Goal: Information Seeking & Learning: Learn about a topic

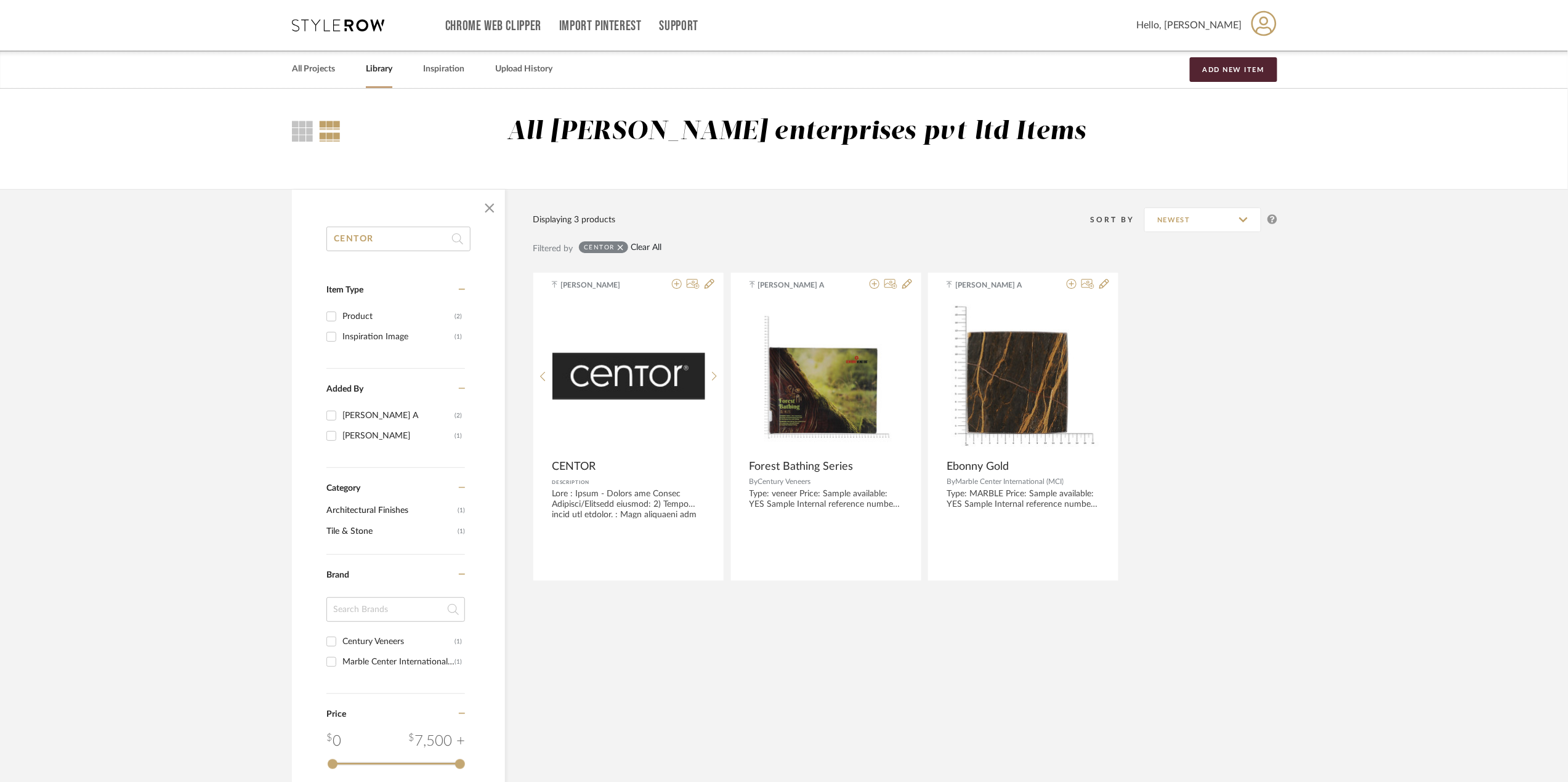
click at [647, 243] on link "Clear All" at bounding box center [647, 248] width 31 height 11
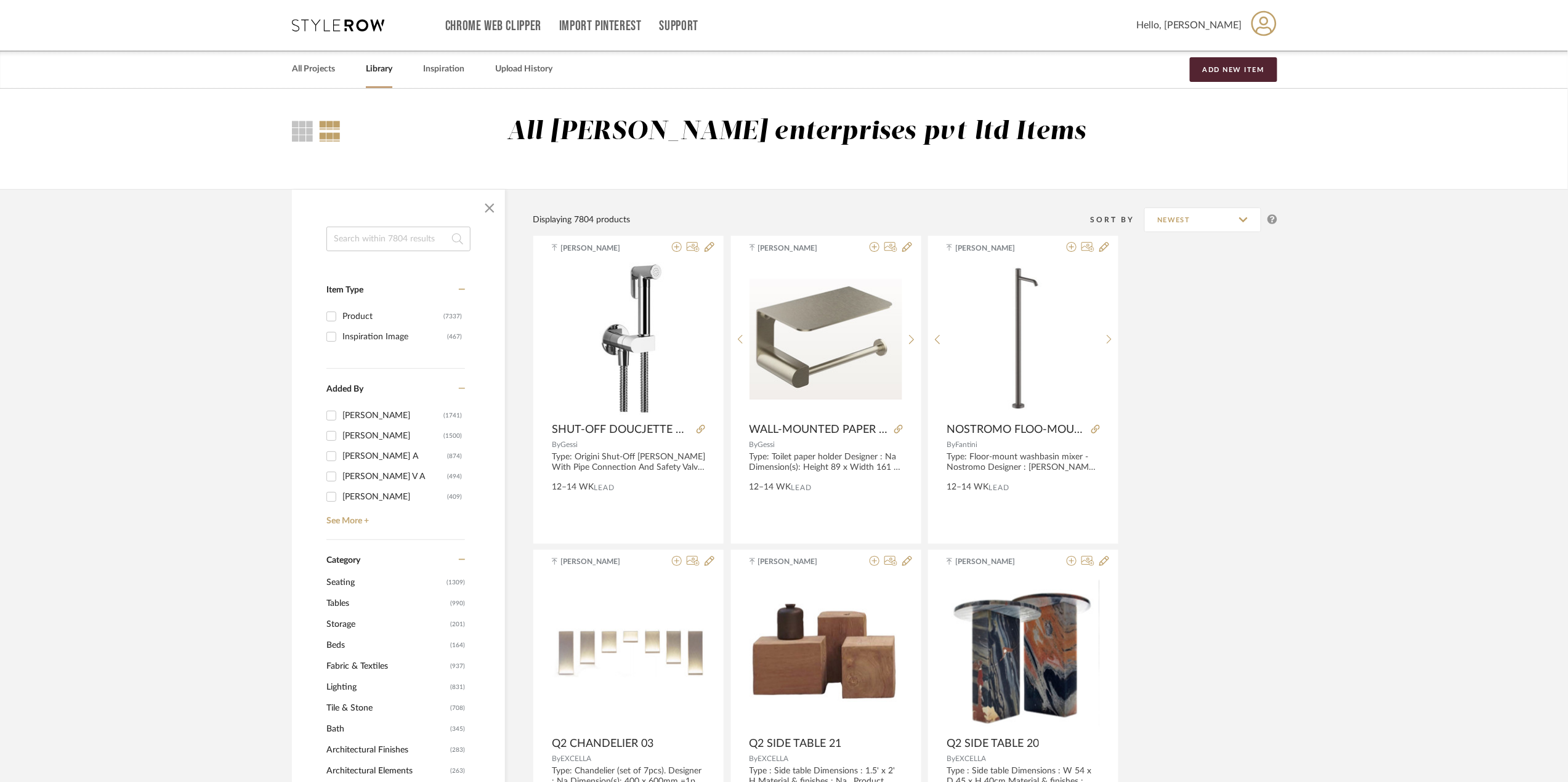
click at [364, 245] on input at bounding box center [398, 238] width 144 height 25
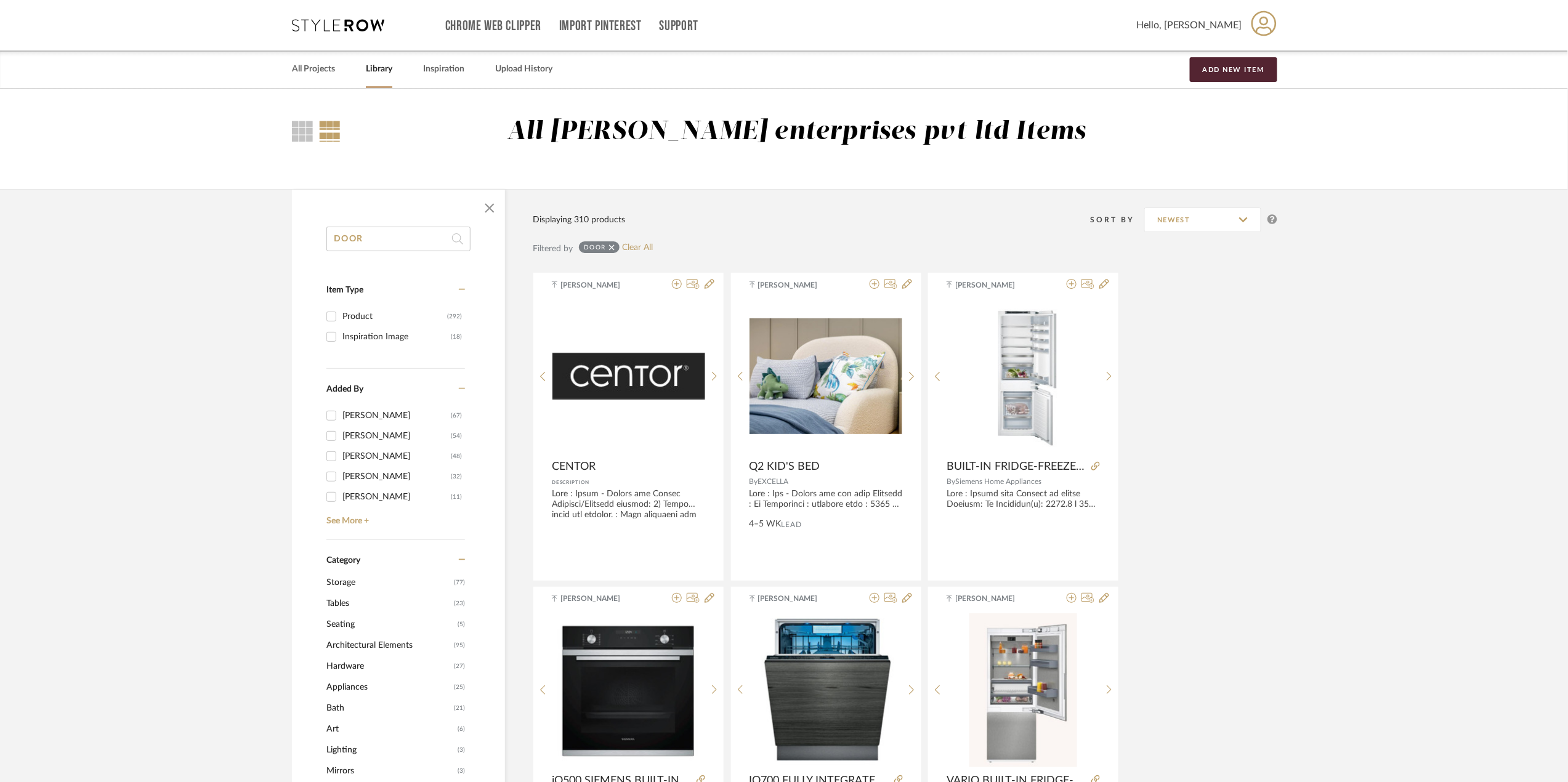
scroll to position [82, 0]
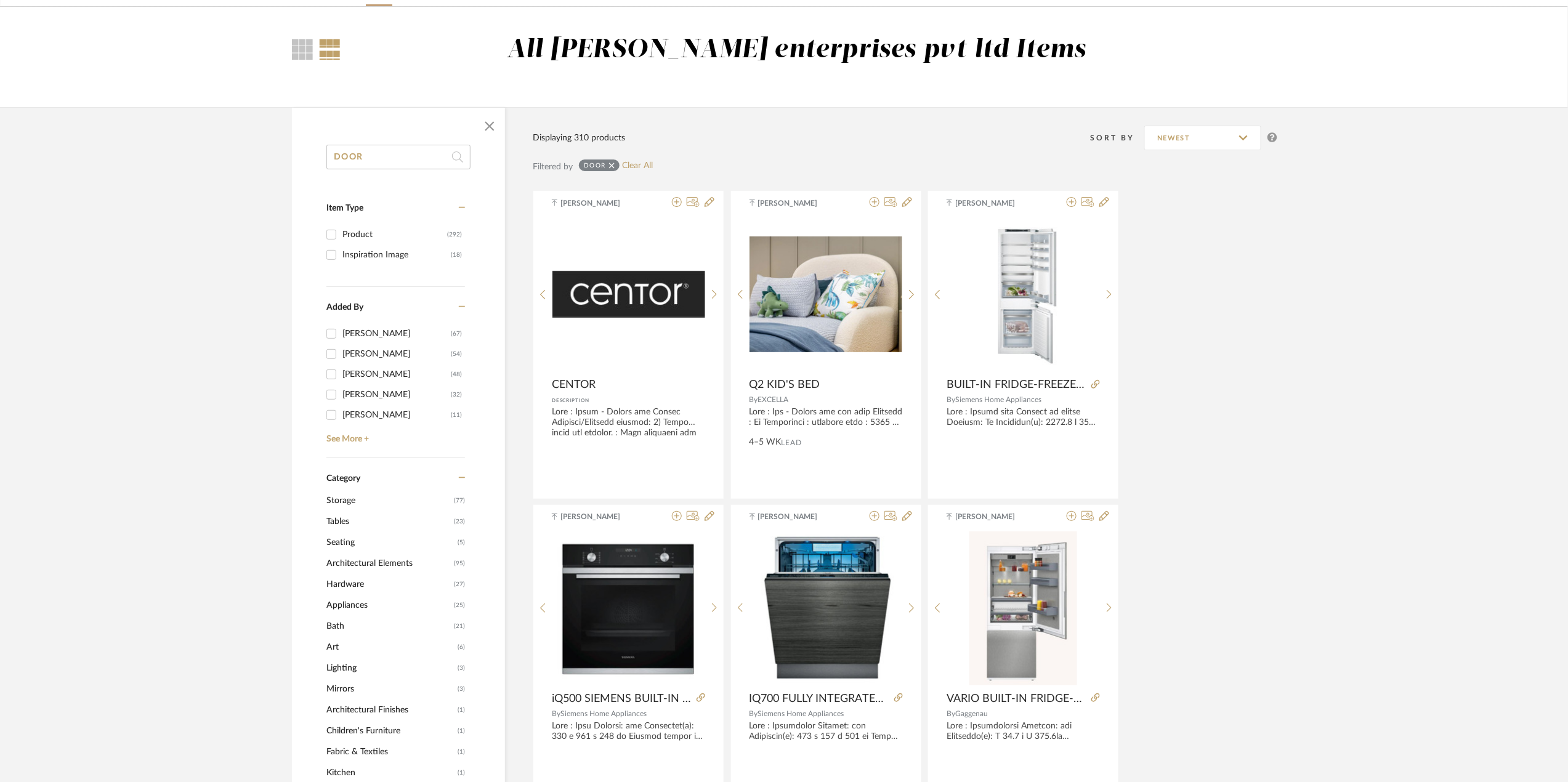
type input "DOOR"
click at [373, 565] on span "Architectural Elements" at bounding box center [388, 563] width 124 height 21
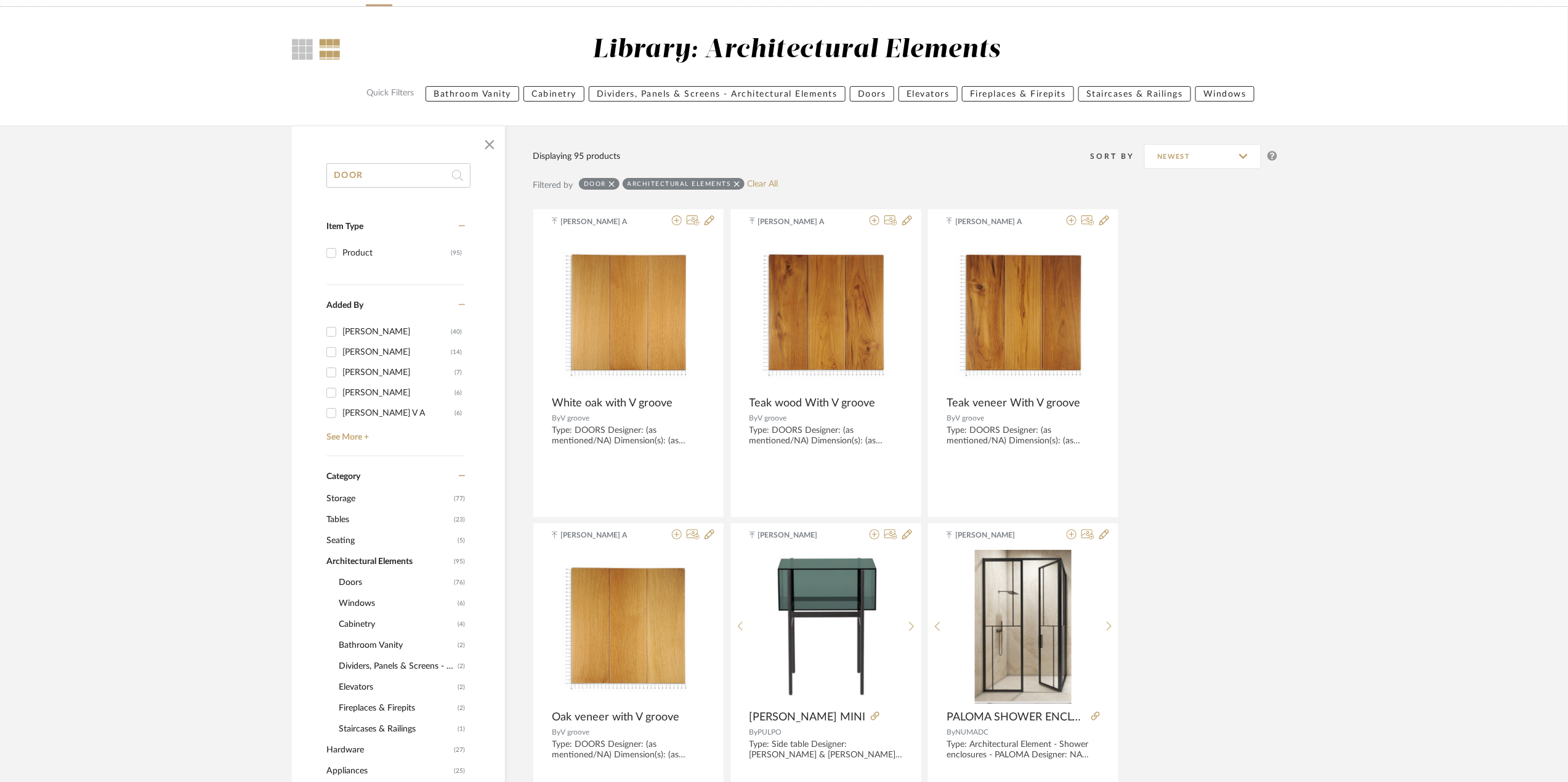
click at [355, 582] on span "Doors" at bounding box center [394, 583] width 112 height 21
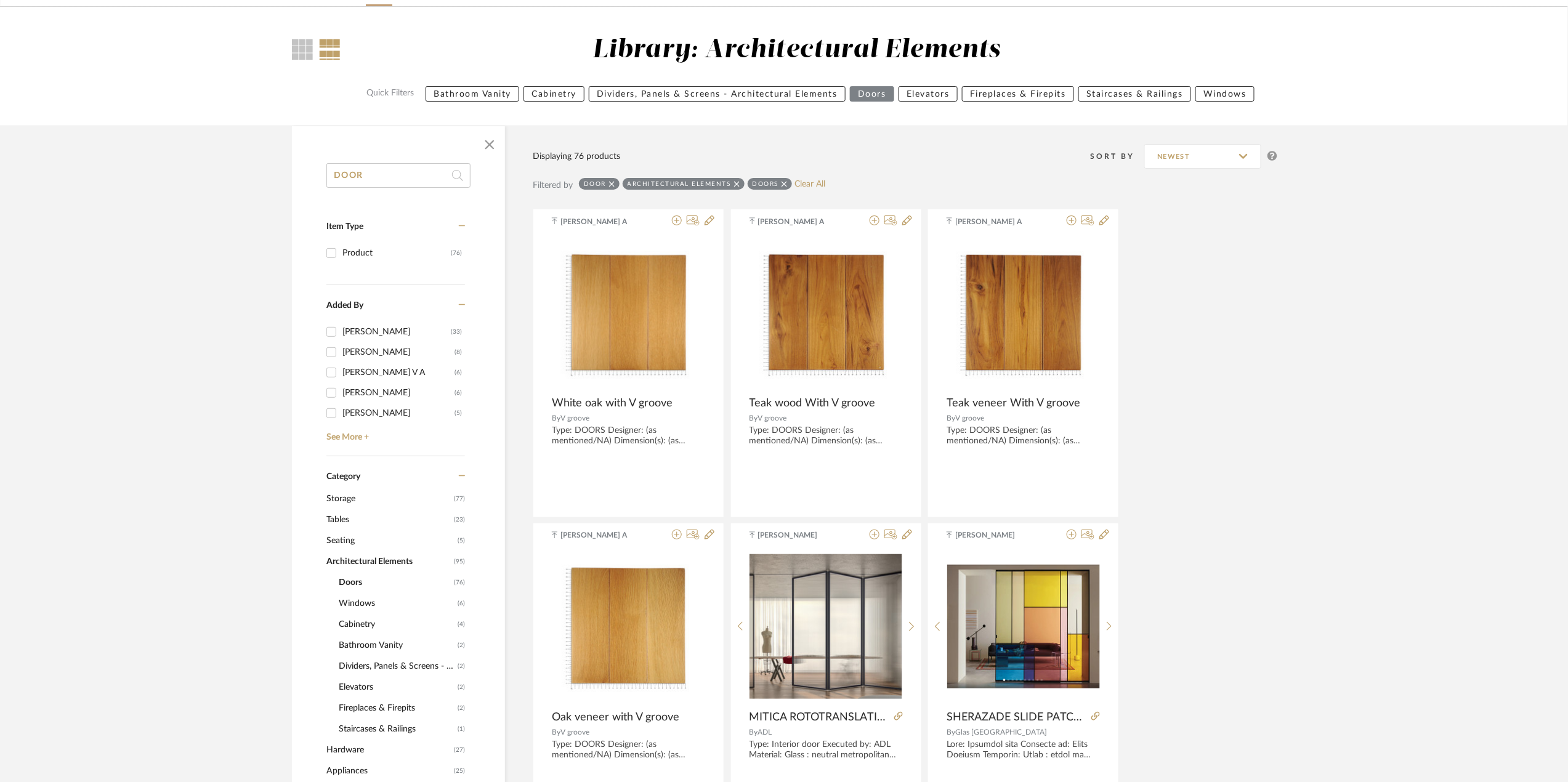
click at [612, 181] on icon at bounding box center [612, 184] width 6 height 8
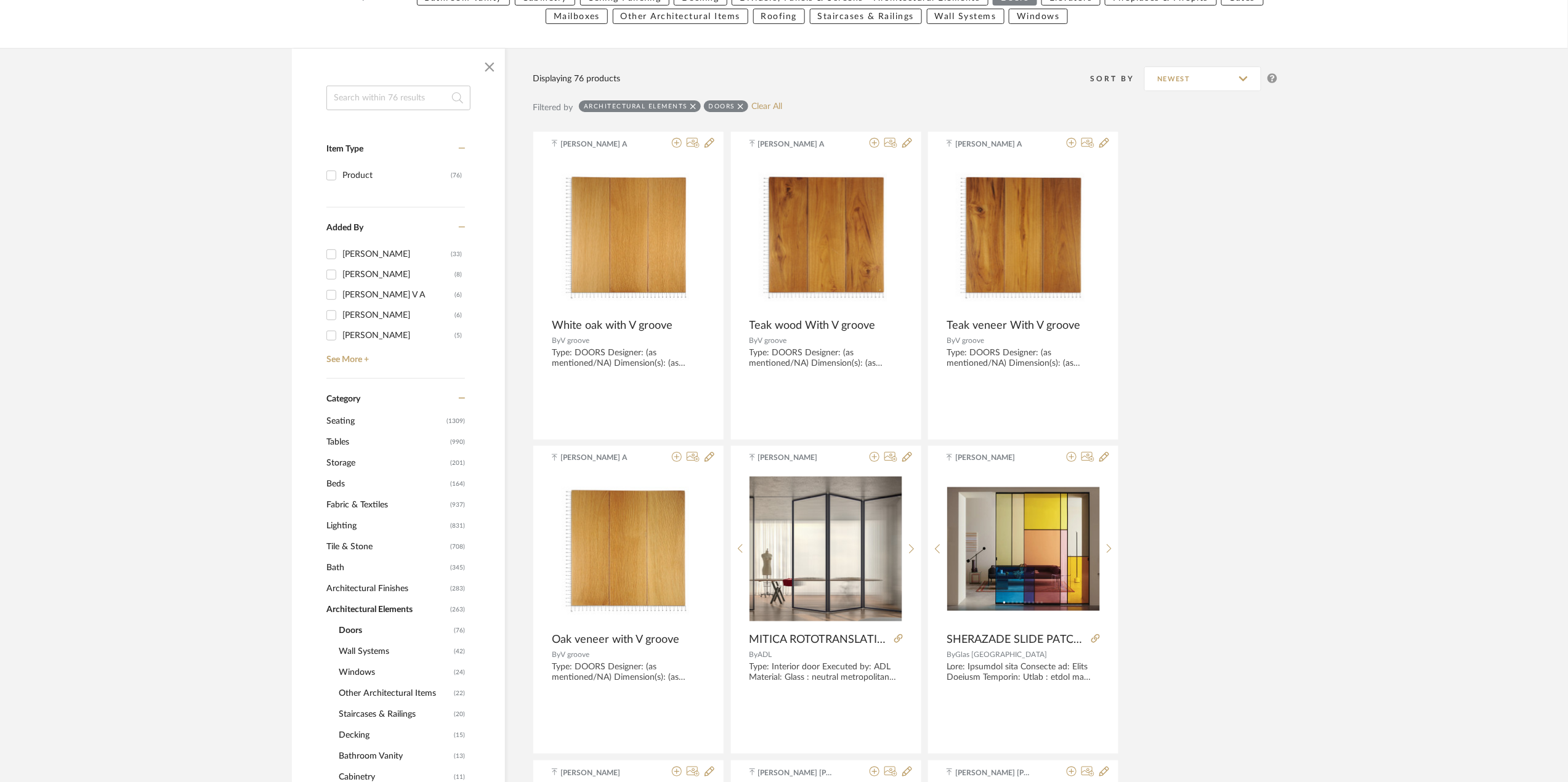
scroll to position [328, 0]
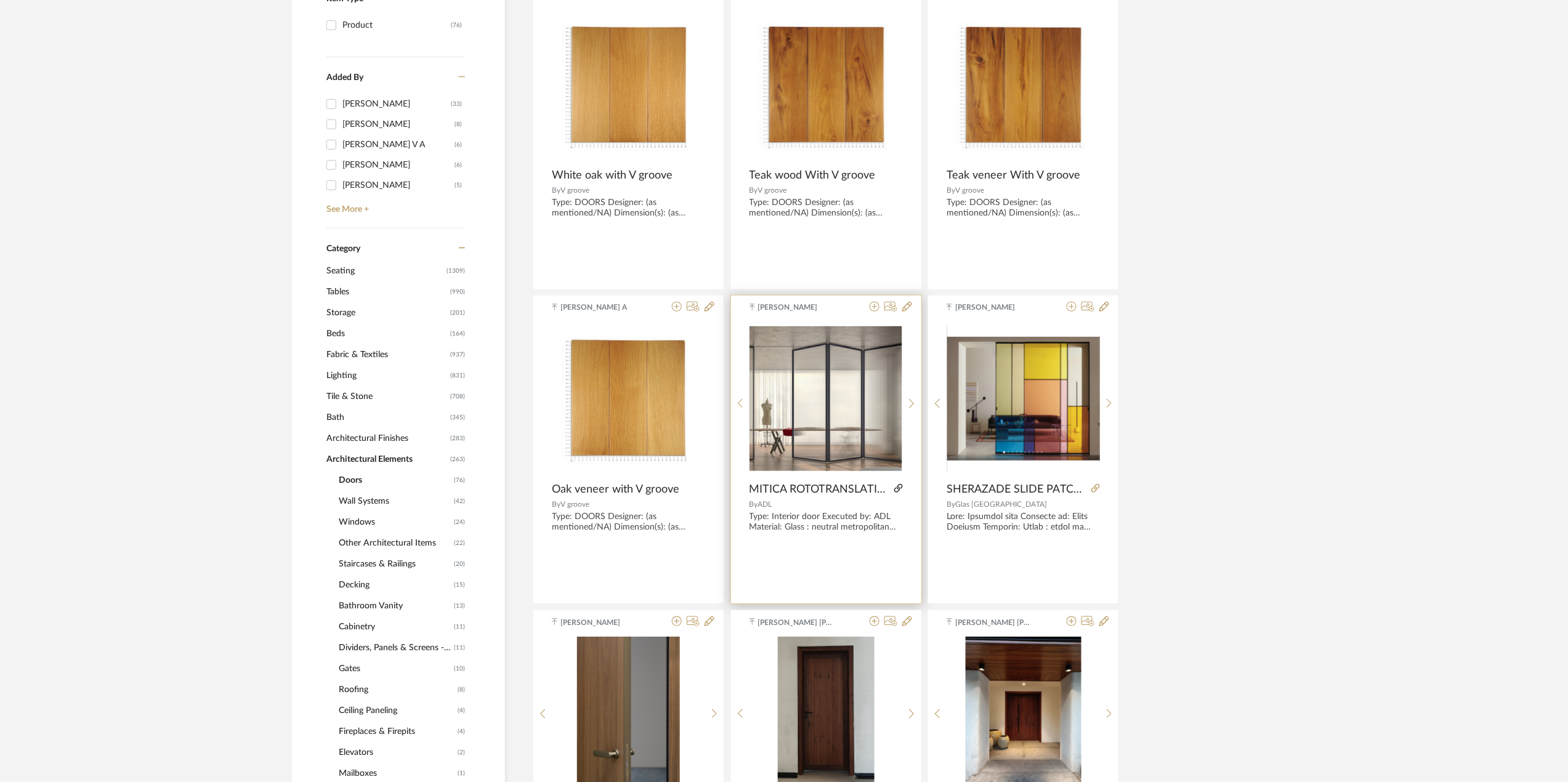
click at [898, 487] on icon at bounding box center [899, 488] width 8 height 8
click at [1098, 491] on icon at bounding box center [1095, 488] width 8 height 8
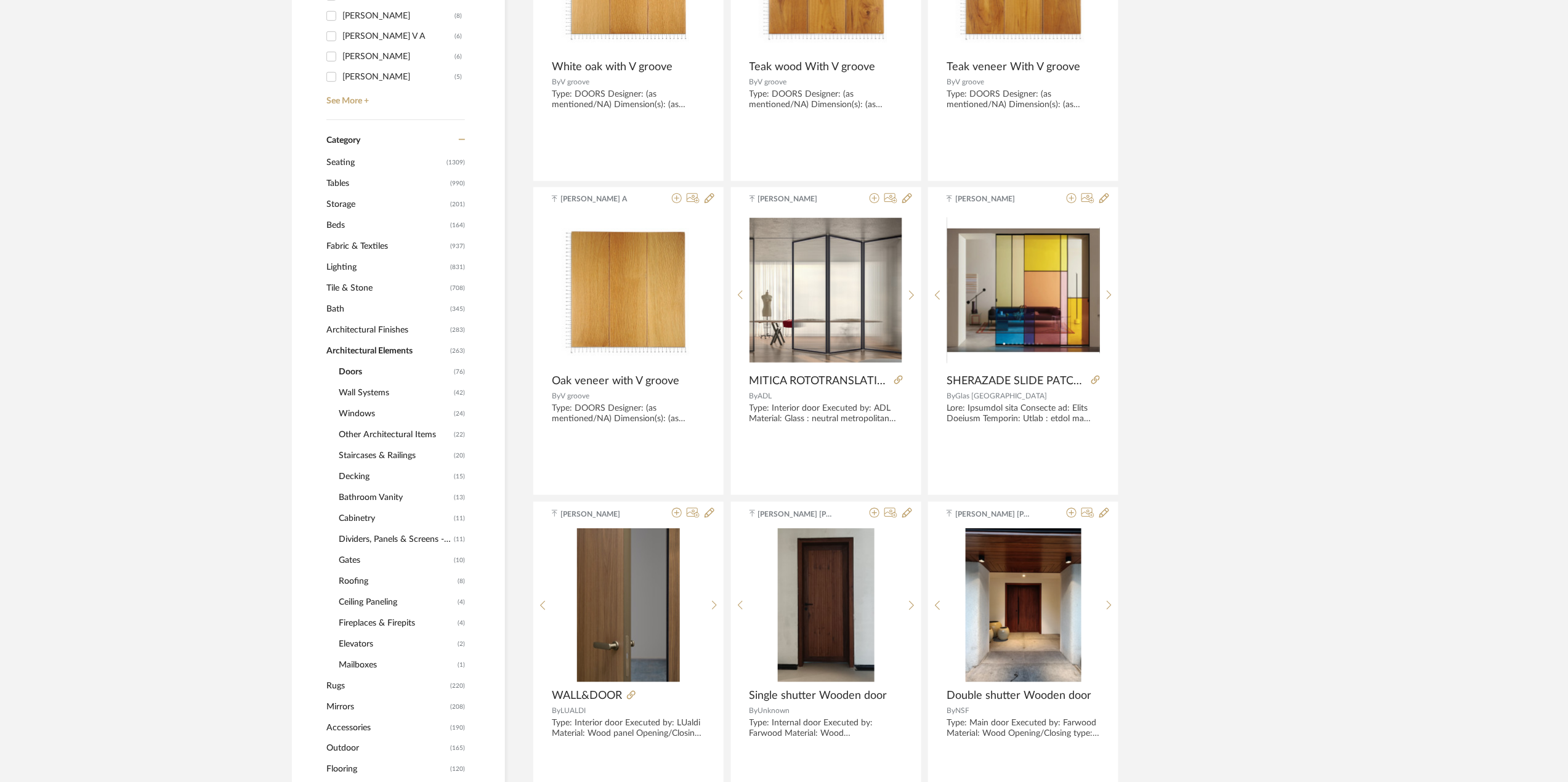
scroll to position [657, 0]
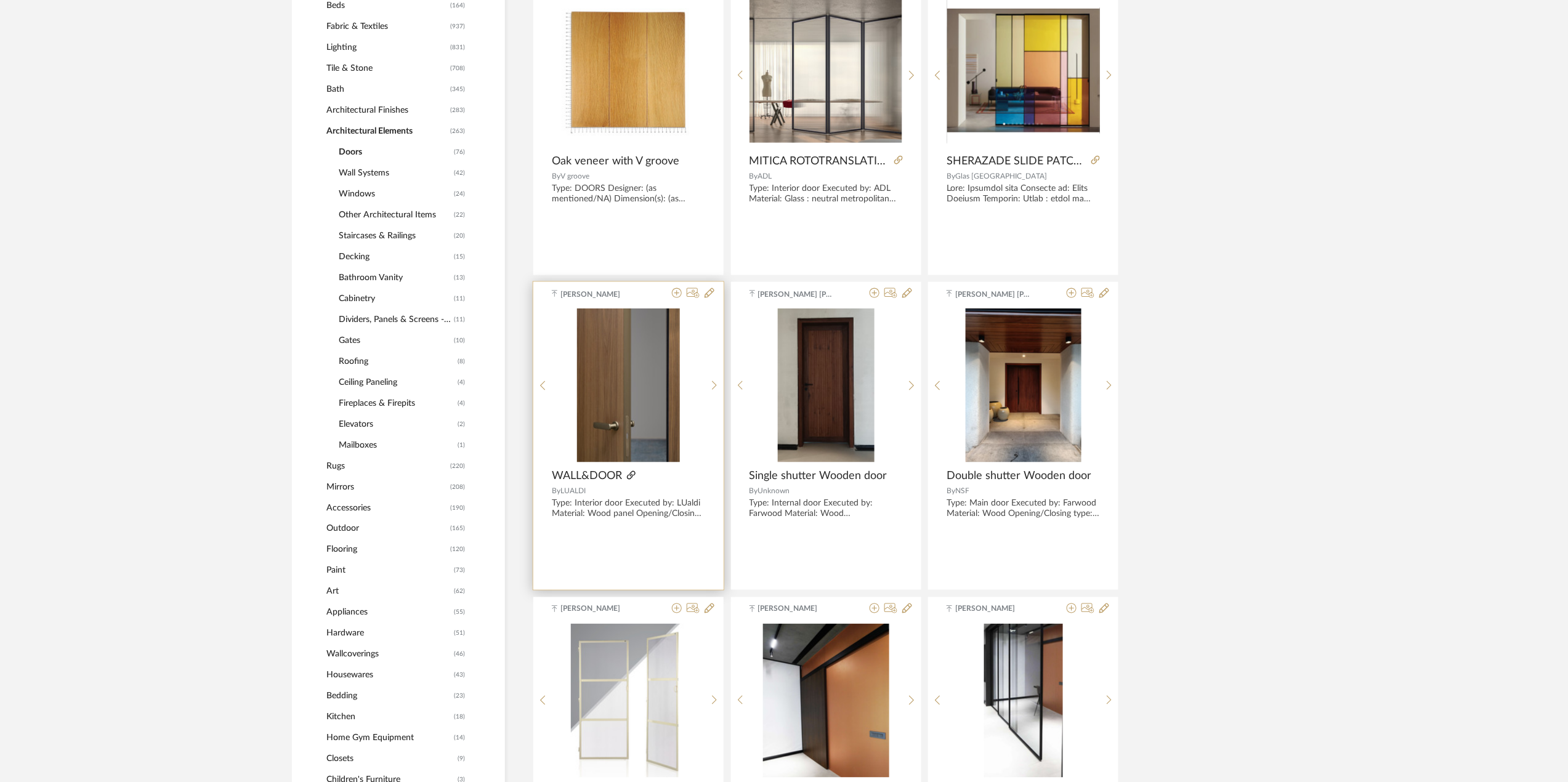
click at [628, 473] on icon at bounding box center [631, 475] width 8 height 8
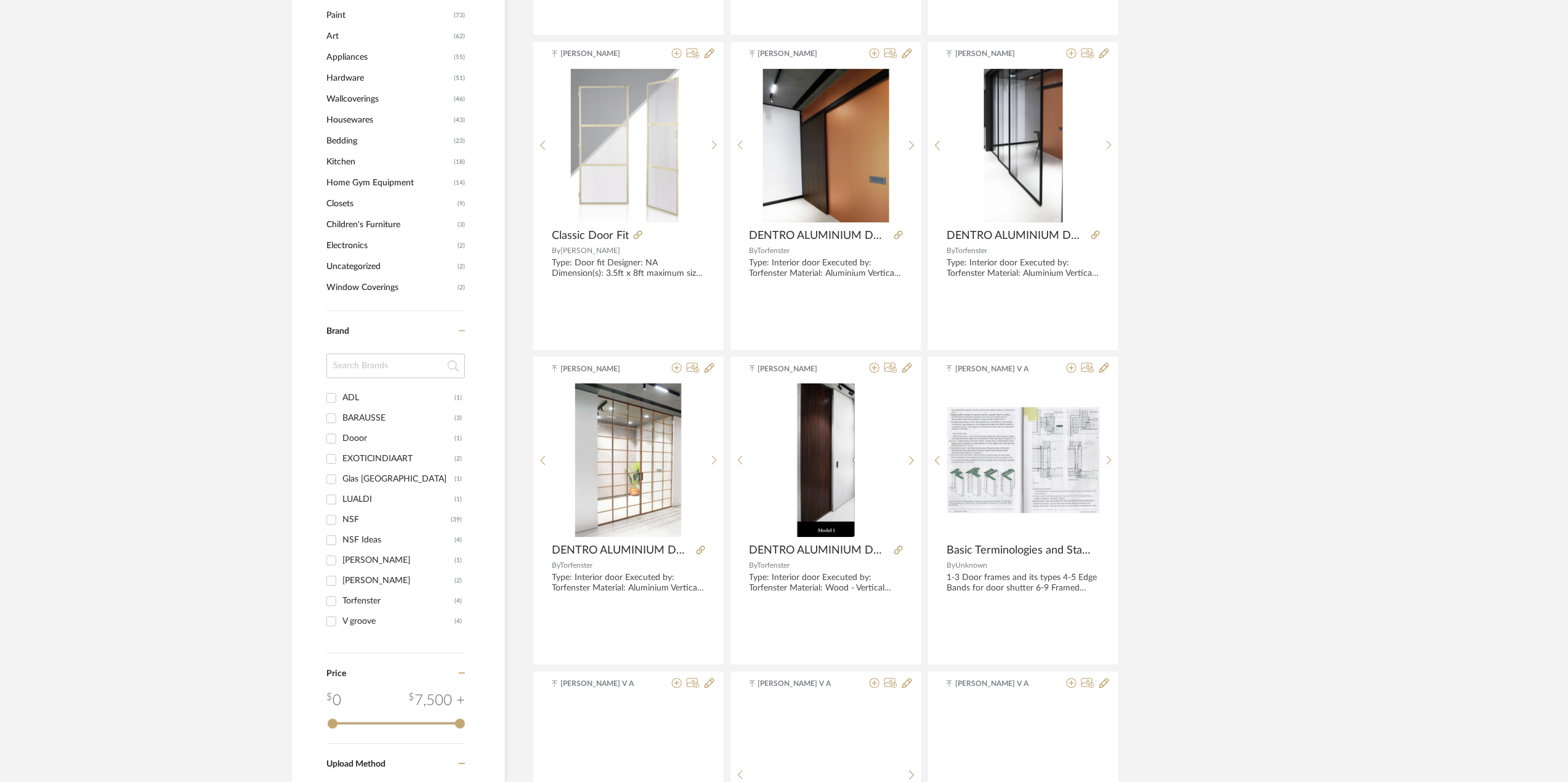
scroll to position [1231, 0]
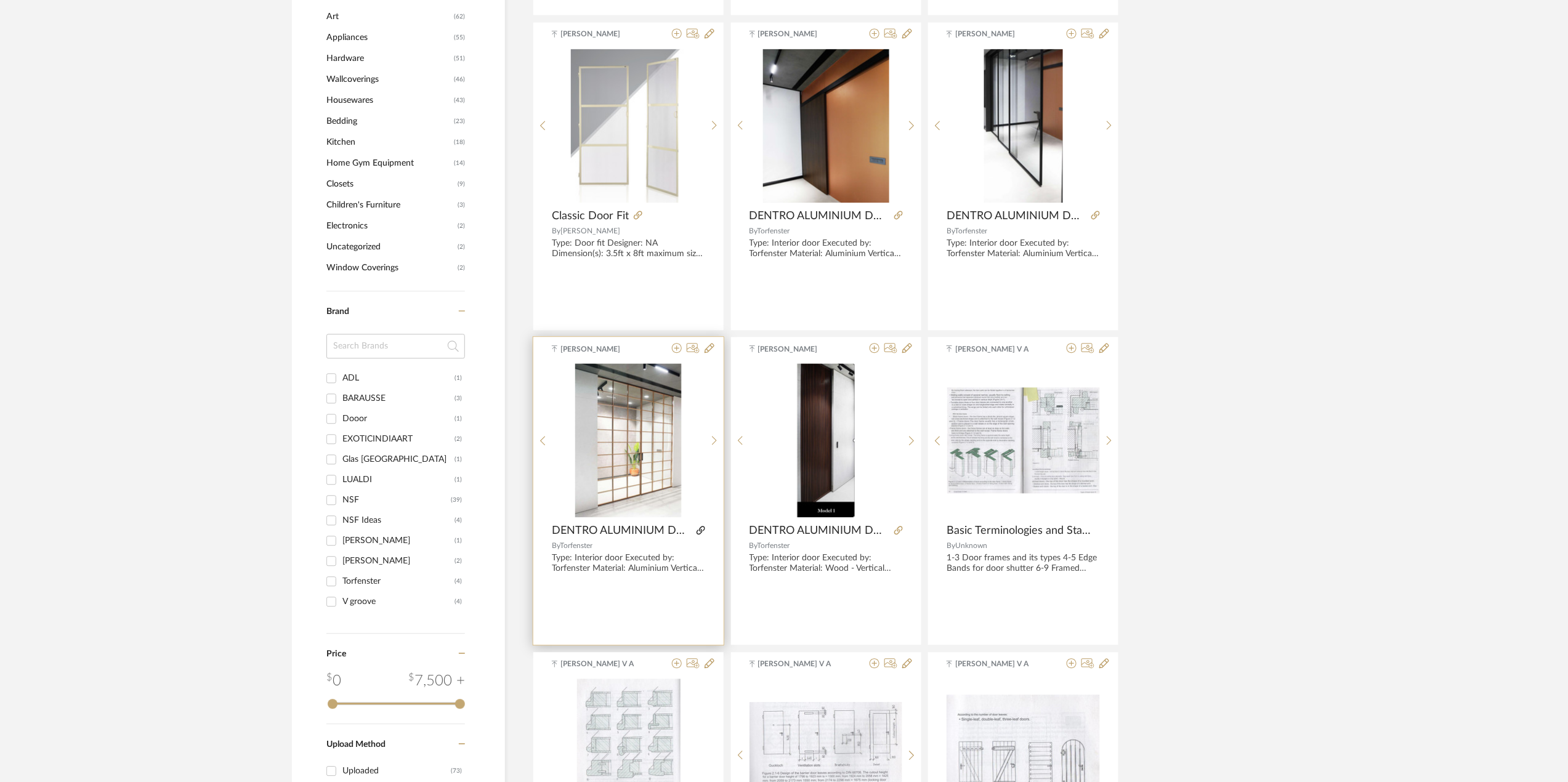
click at [697, 526] on icon at bounding box center [700, 530] width 8 height 8
click at [696, 527] on icon at bounding box center [700, 530] width 8 height 8
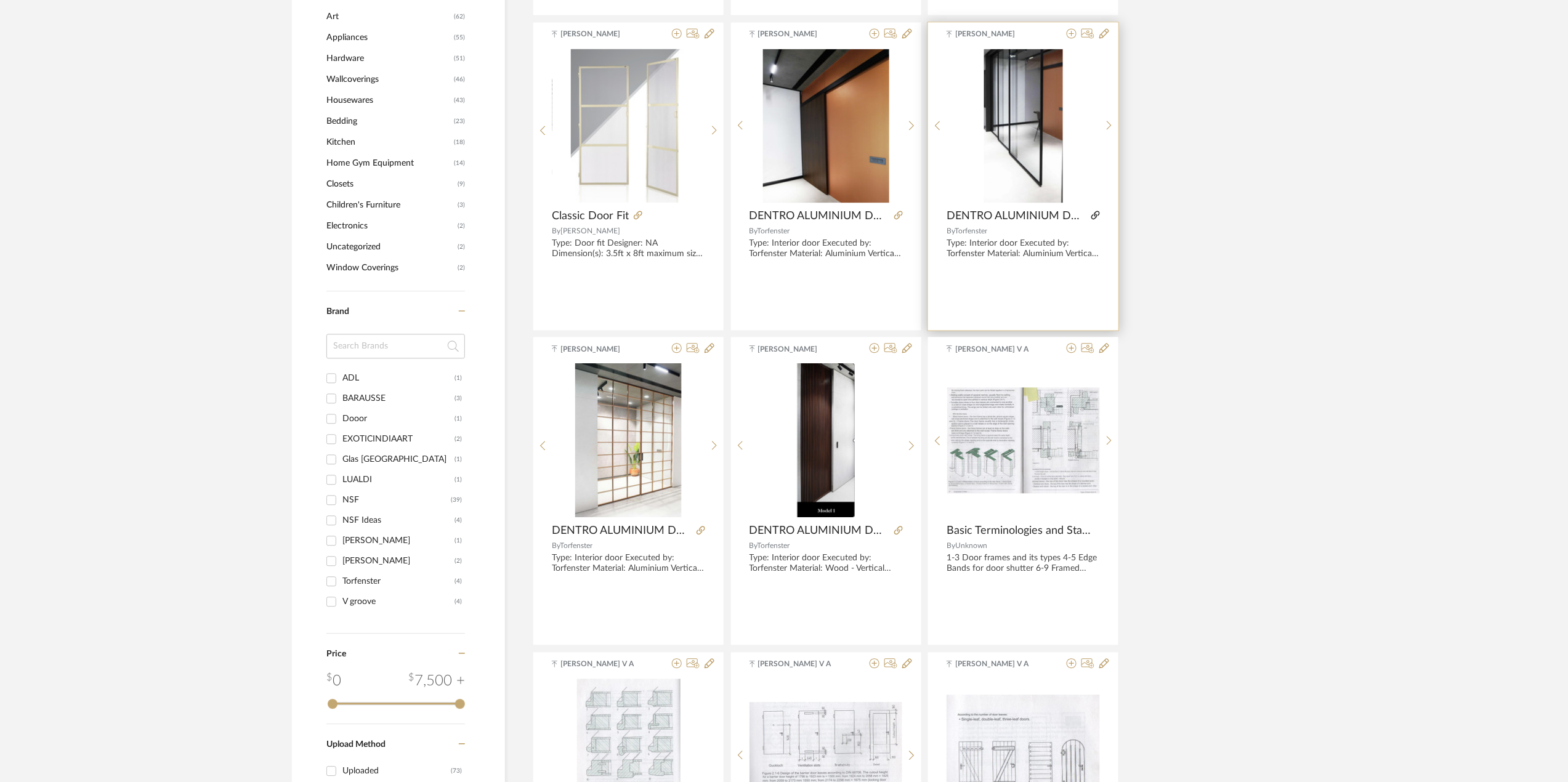
click at [1091, 214] on icon at bounding box center [1095, 214] width 8 height 8
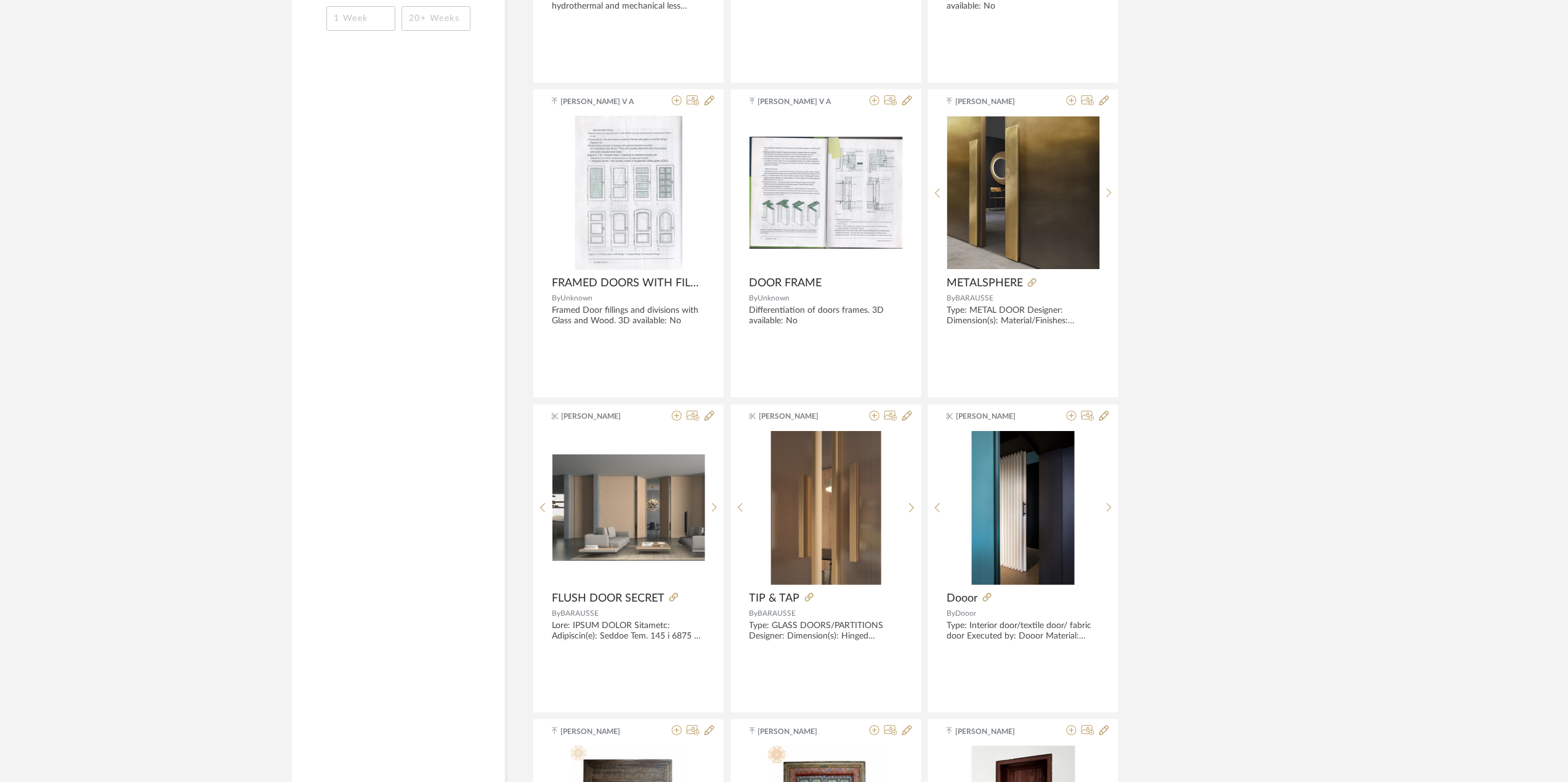
scroll to position [2134, 0]
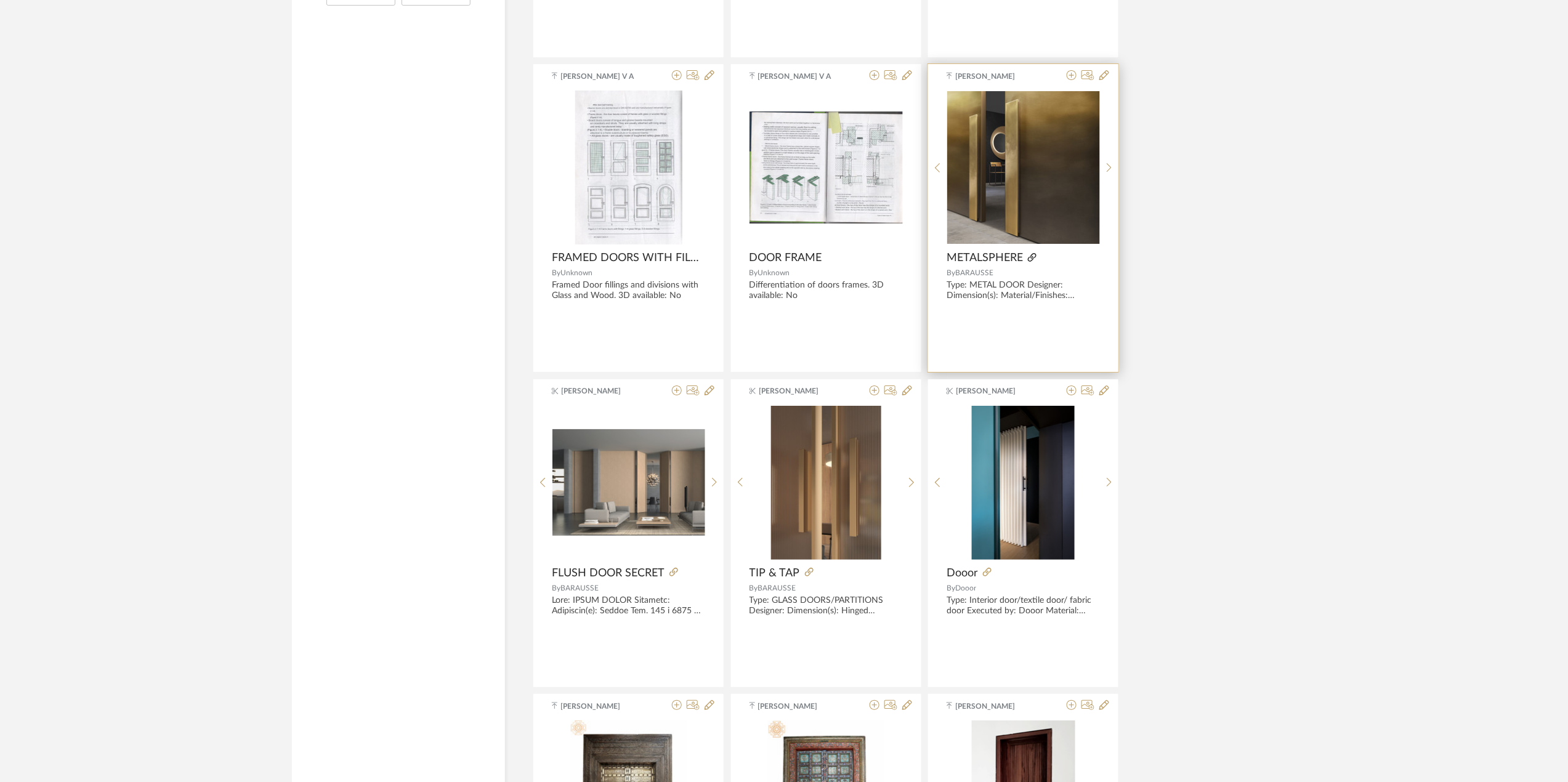
click at [1033, 261] on icon at bounding box center [1032, 257] width 8 height 8
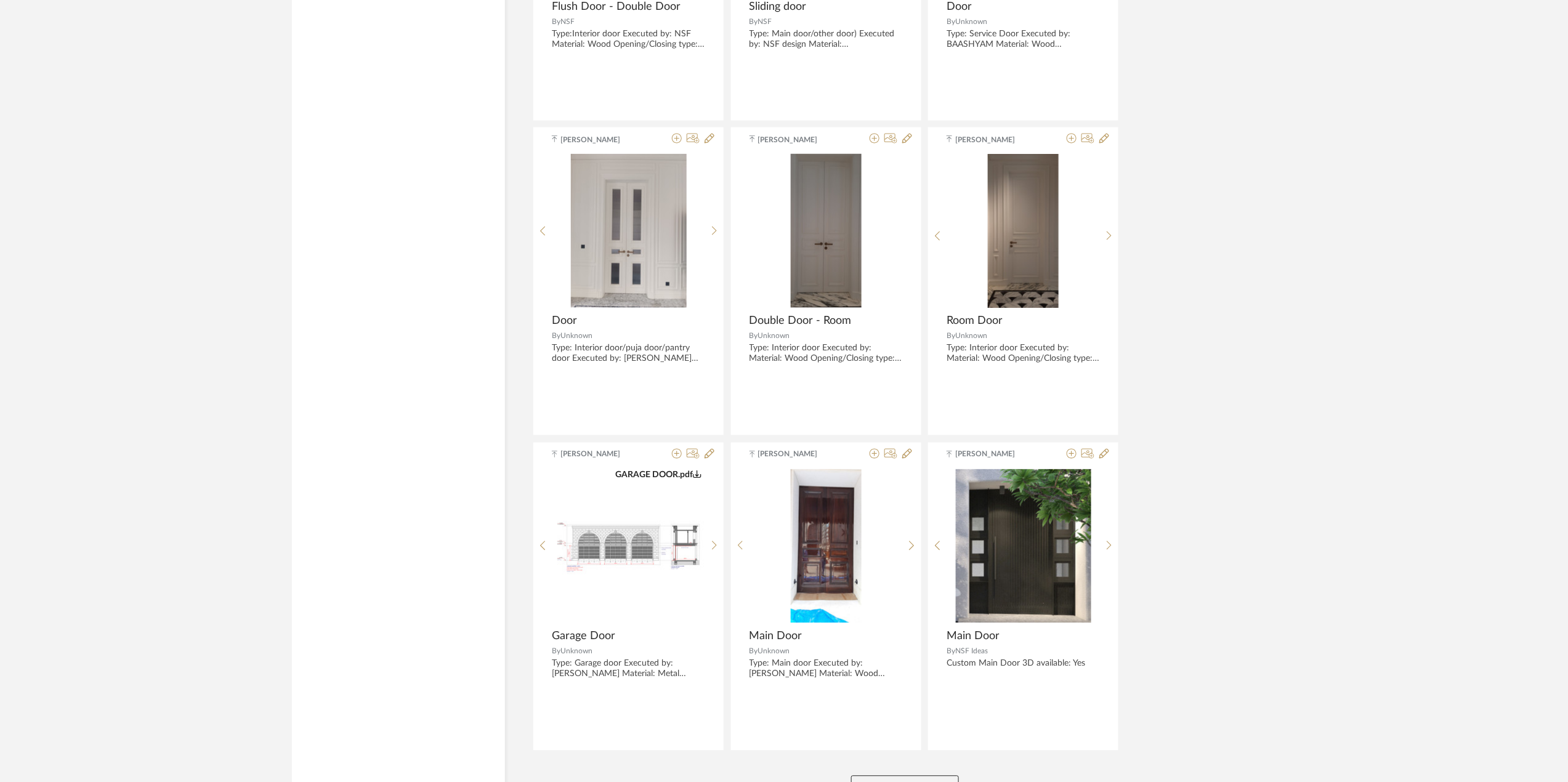
scroll to position [3435, 0]
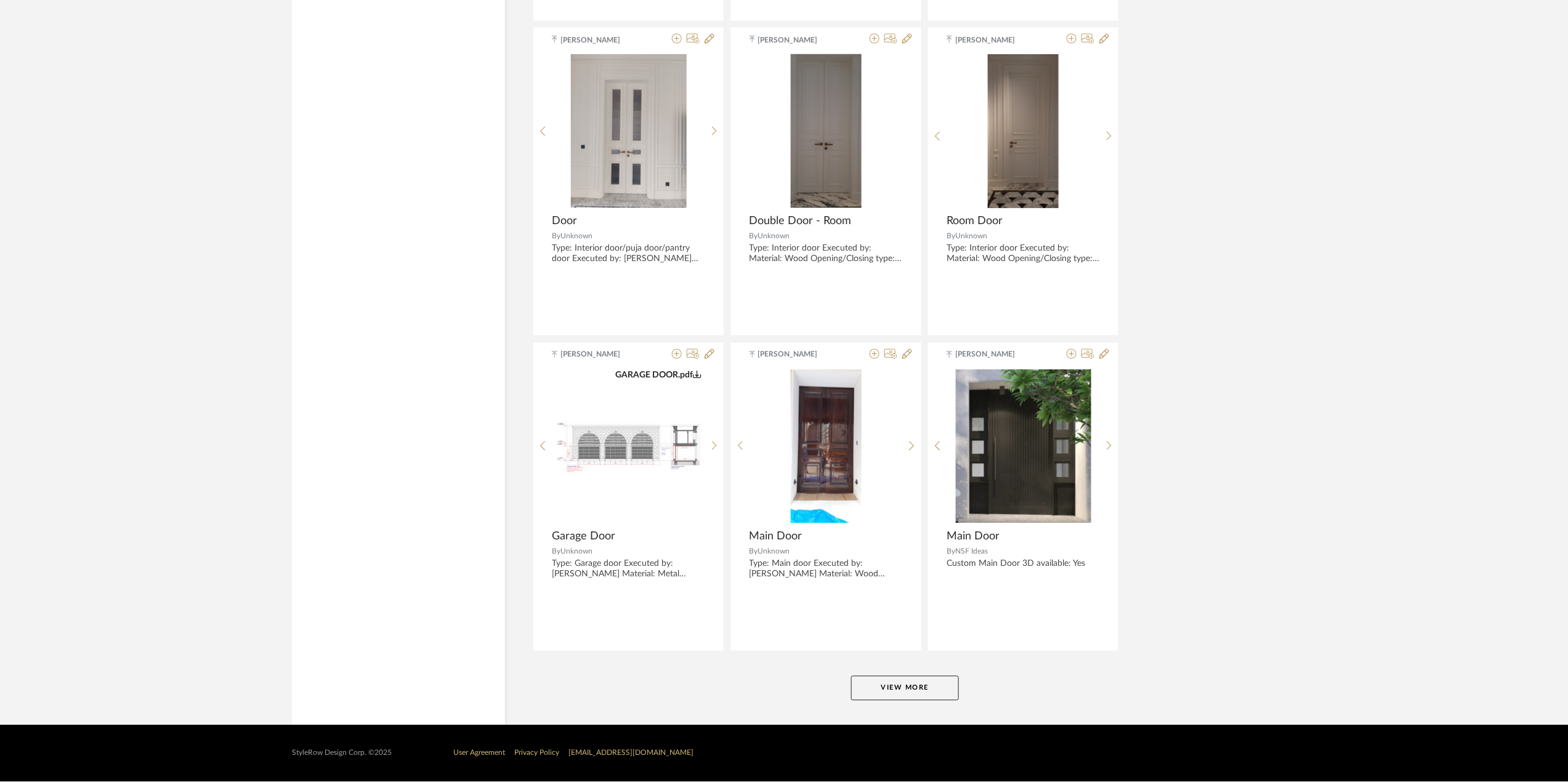
click at [913, 686] on button "View More" at bounding box center [904, 688] width 108 height 25
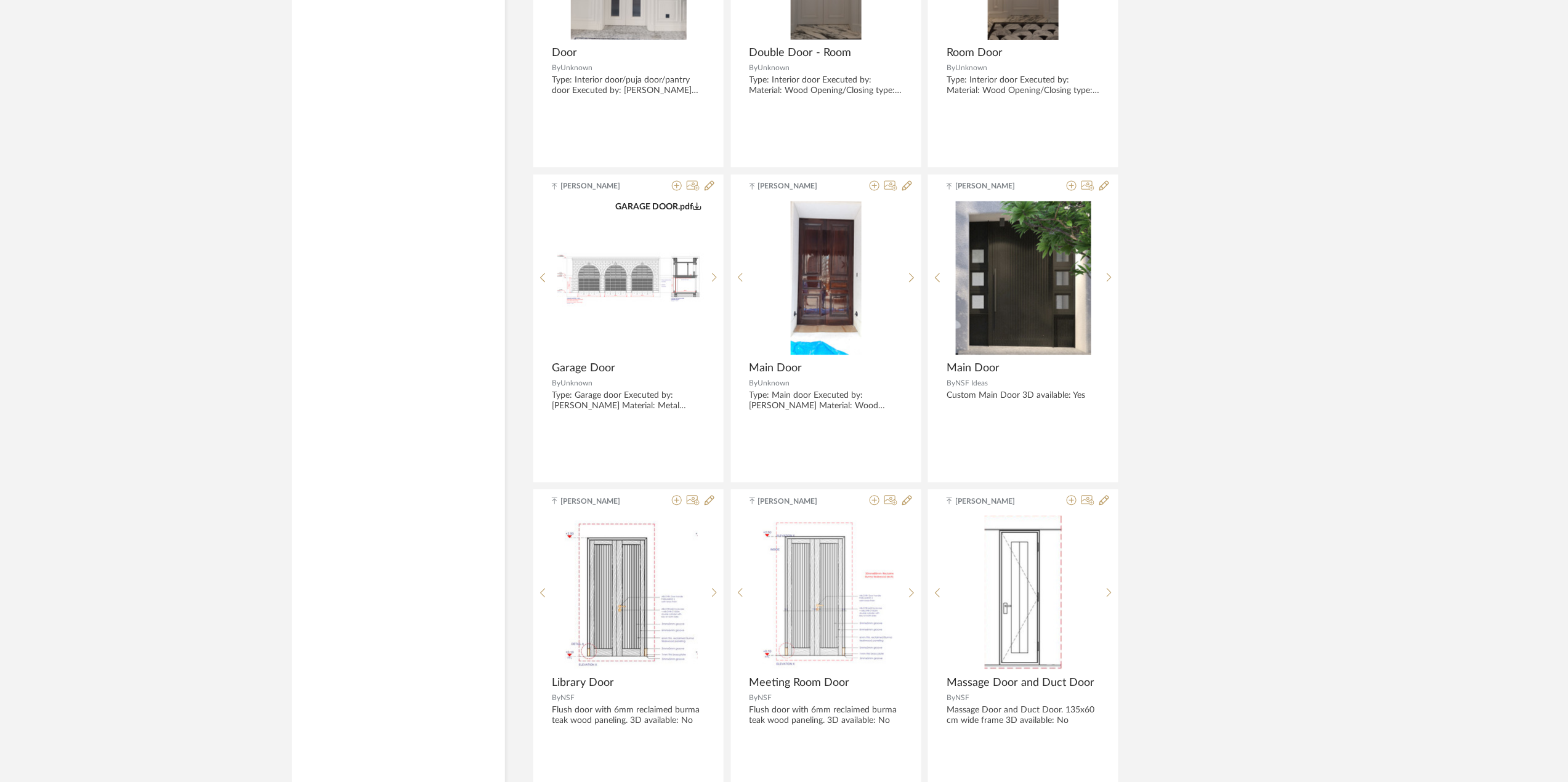
scroll to position [3846, 0]
